Goal: Transaction & Acquisition: Obtain resource

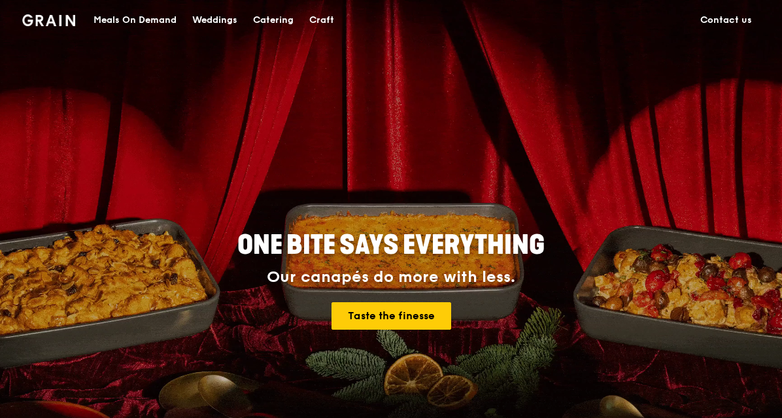
click at [222, 21] on div "Weddings" at bounding box center [214, 20] width 45 height 39
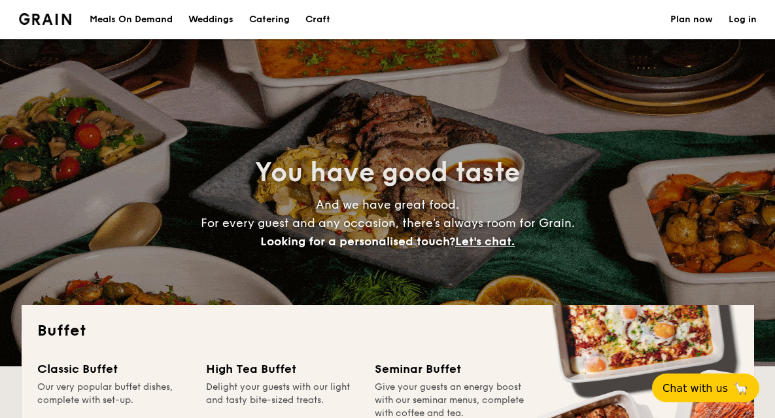
select select
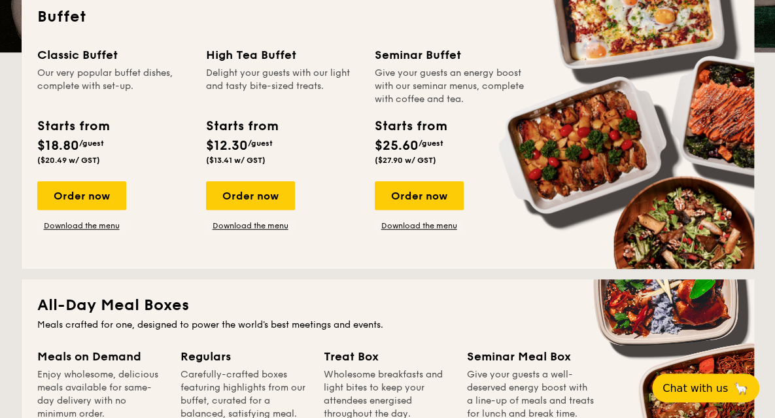
scroll to position [314, 0]
click at [86, 229] on link "Download the menu" at bounding box center [81, 225] width 89 height 10
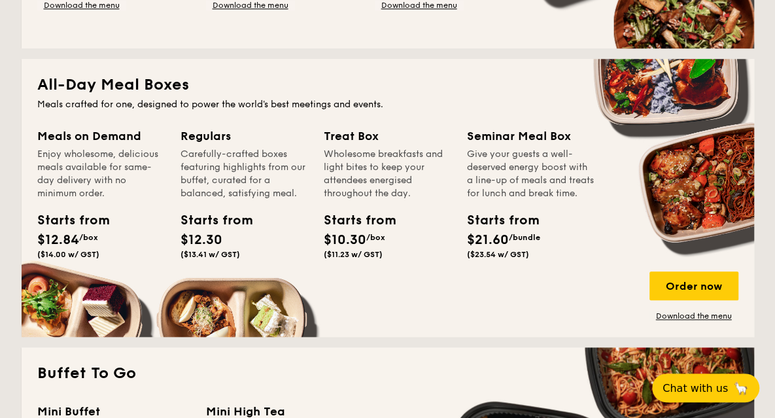
scroll to position [545, 0]
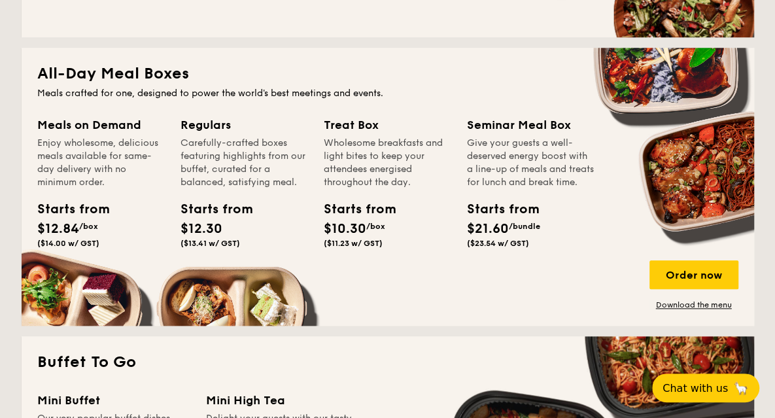
click at [235, 288] on div "Meals on Demand Enjoy wholesome, delicious meals available for same-day deliver…" at bounding box center [387, 213] width 701 height 194
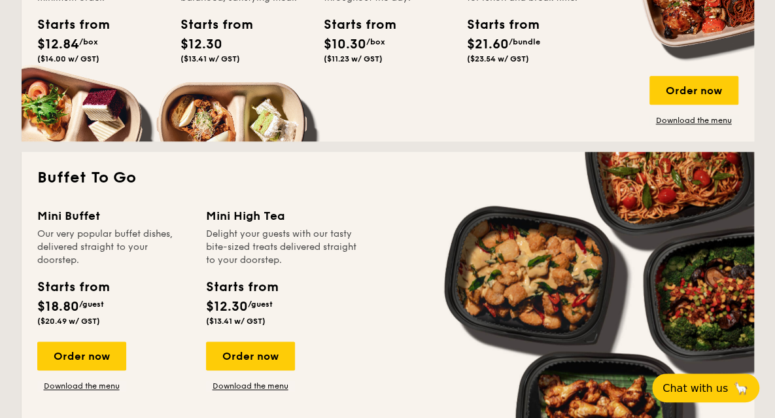
scroll to position [726, 0]
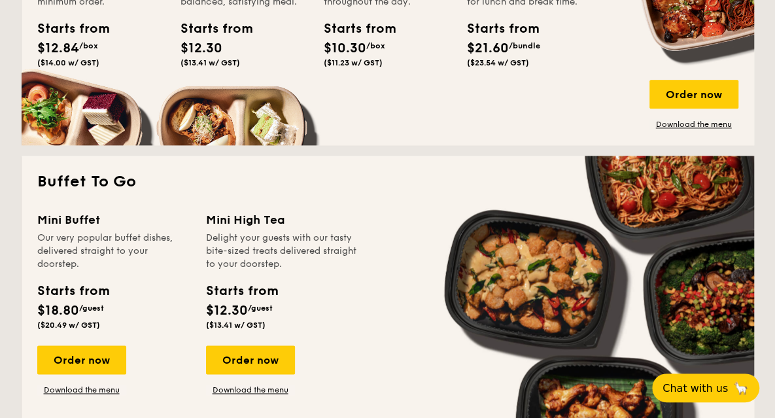
click at [706, 128] on link "Download the menu" at bounding box center [693, 124] width 89 height 10
